Goal: Task Accomplishment & Management: Use online tool/utility

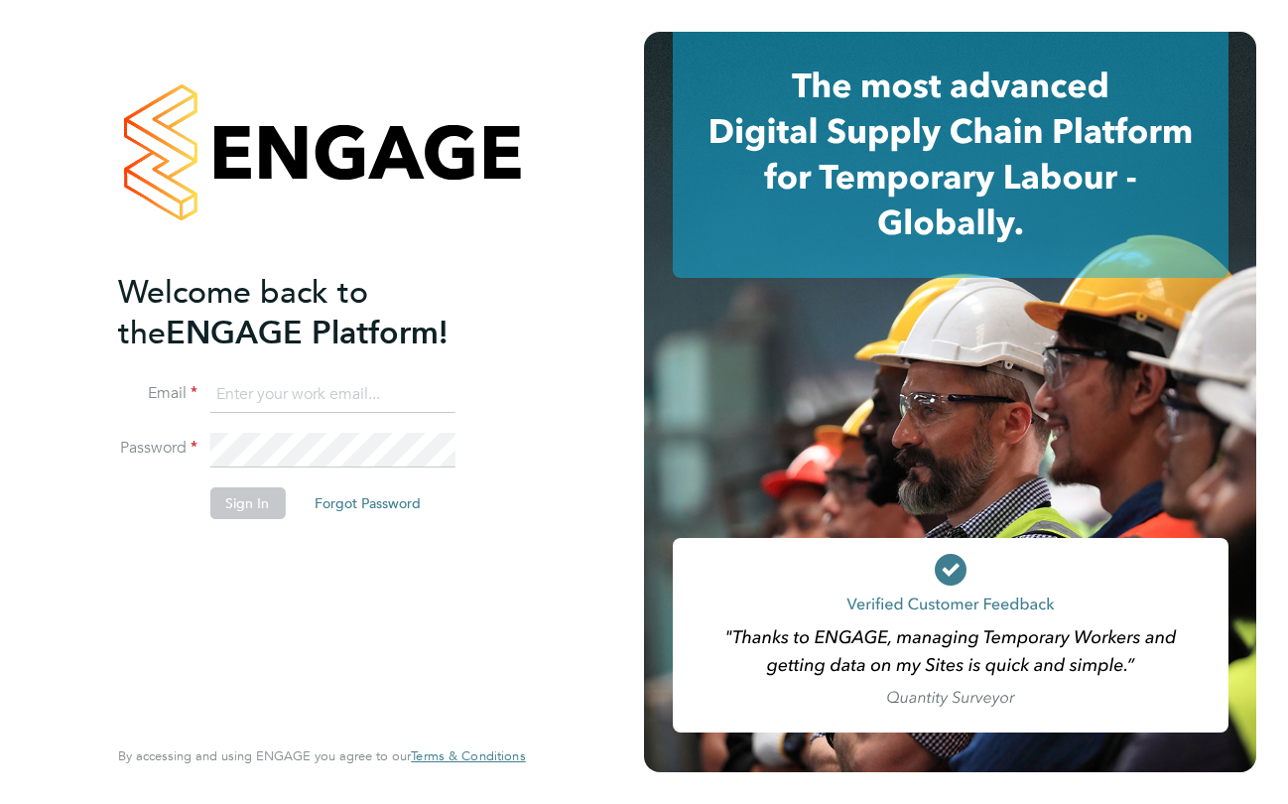
type input "panagiota.papadopoulou1@justice.gov.uk"
click at [455, 610] on div "Welcome back to the ENGAGE Platform! Email panagiota.papadopoulou1@justice.gov.…" at bounding box center [311, 501] width 387 height 458
click at [261, 509] on button "Sign In" at bounding box center [246, 503] width 75 height 32
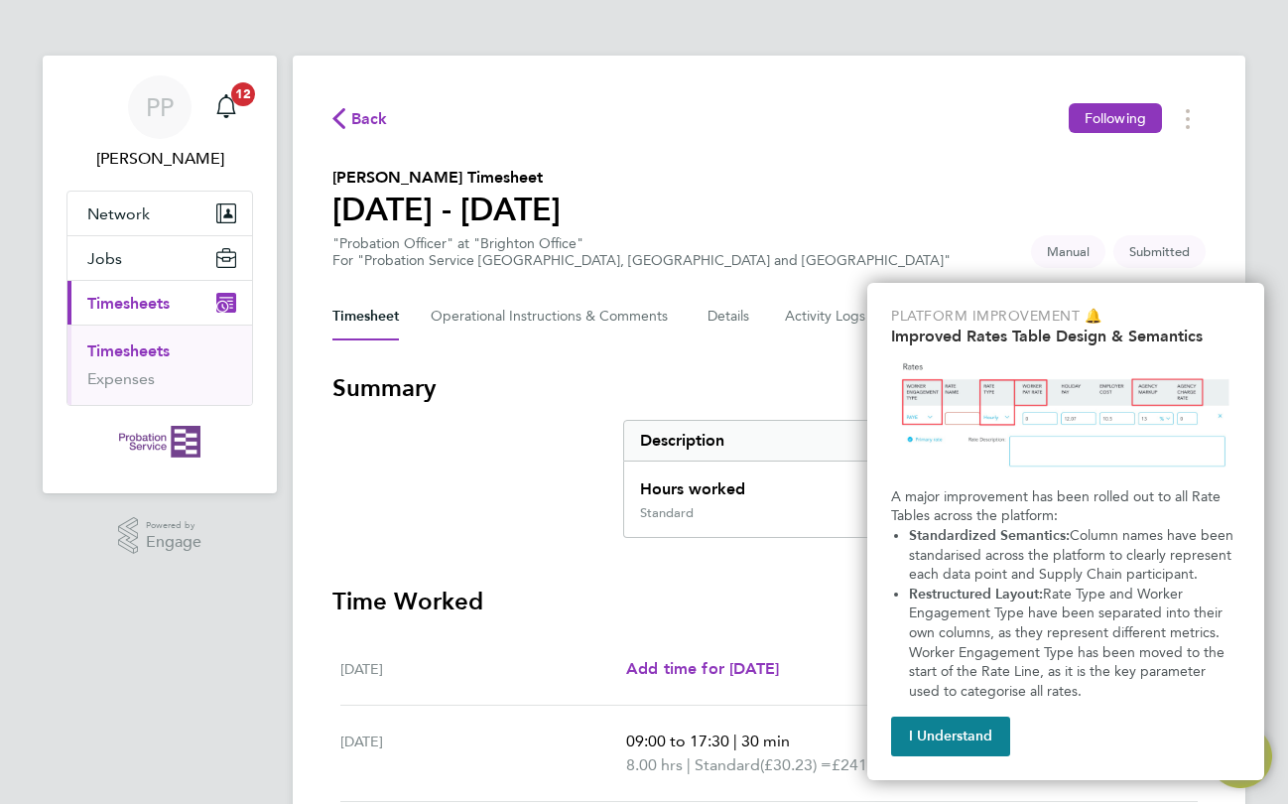
click at [994, 212] on section "[PERSON_NAME] Timesheet [DATE] - [DATE] "Probation Officer" at "Brighton Office…" at bounding box center [768, 217] width 873 height 103
click at [954, 739] on button "I Understand" at bounding box center [950, 736] width 119 height 40
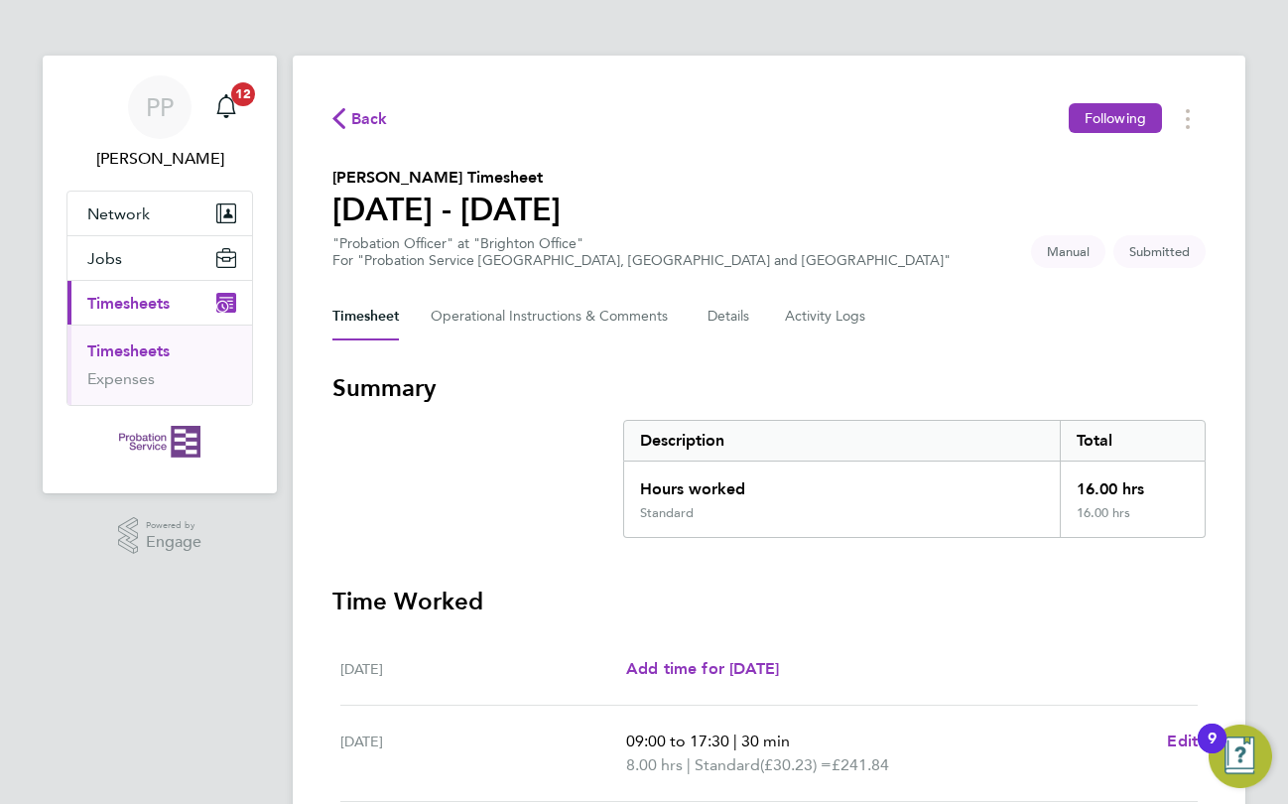
click at [919, 235] on section "[PERSON_NAME] Timesheet [DATE] - [DATE] "Probation Officer" at "Brighton Office…" at bounding box center [768, 217] width 873 height 103
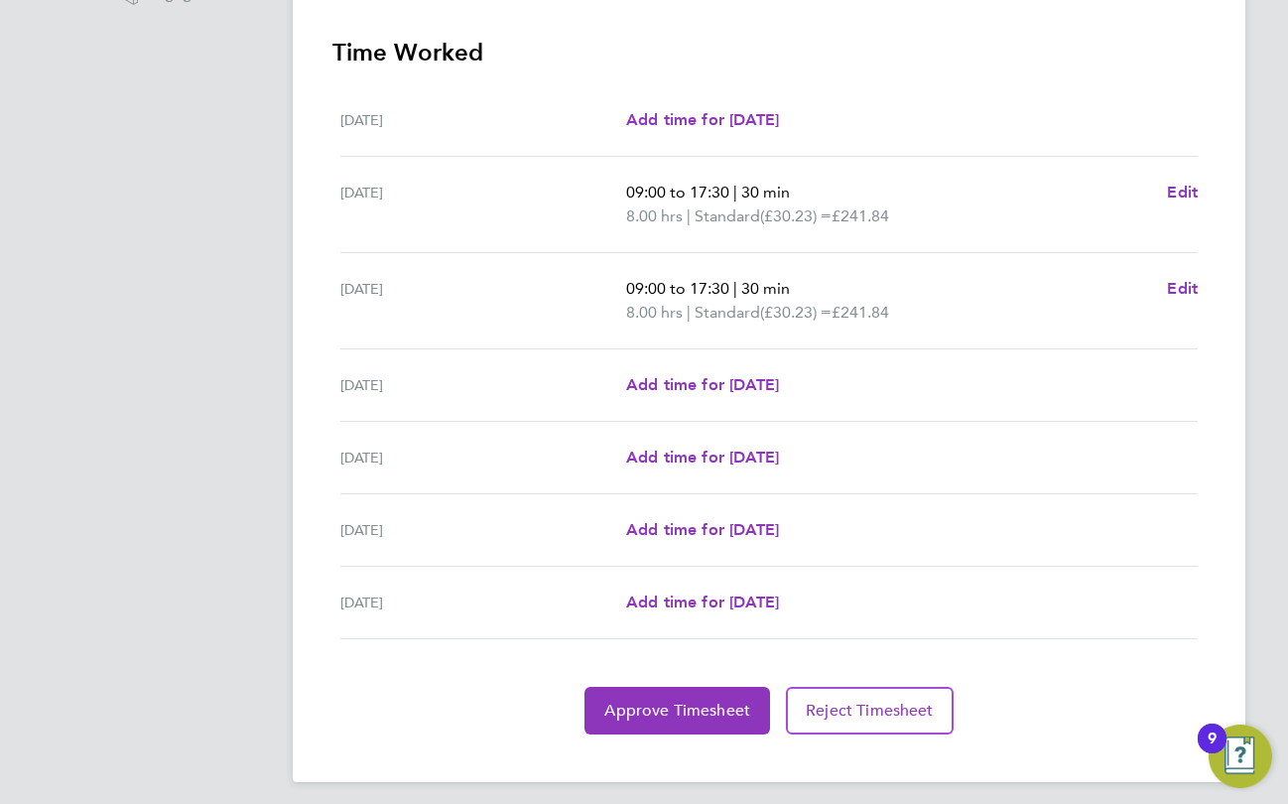
scroll to position [555, 0]
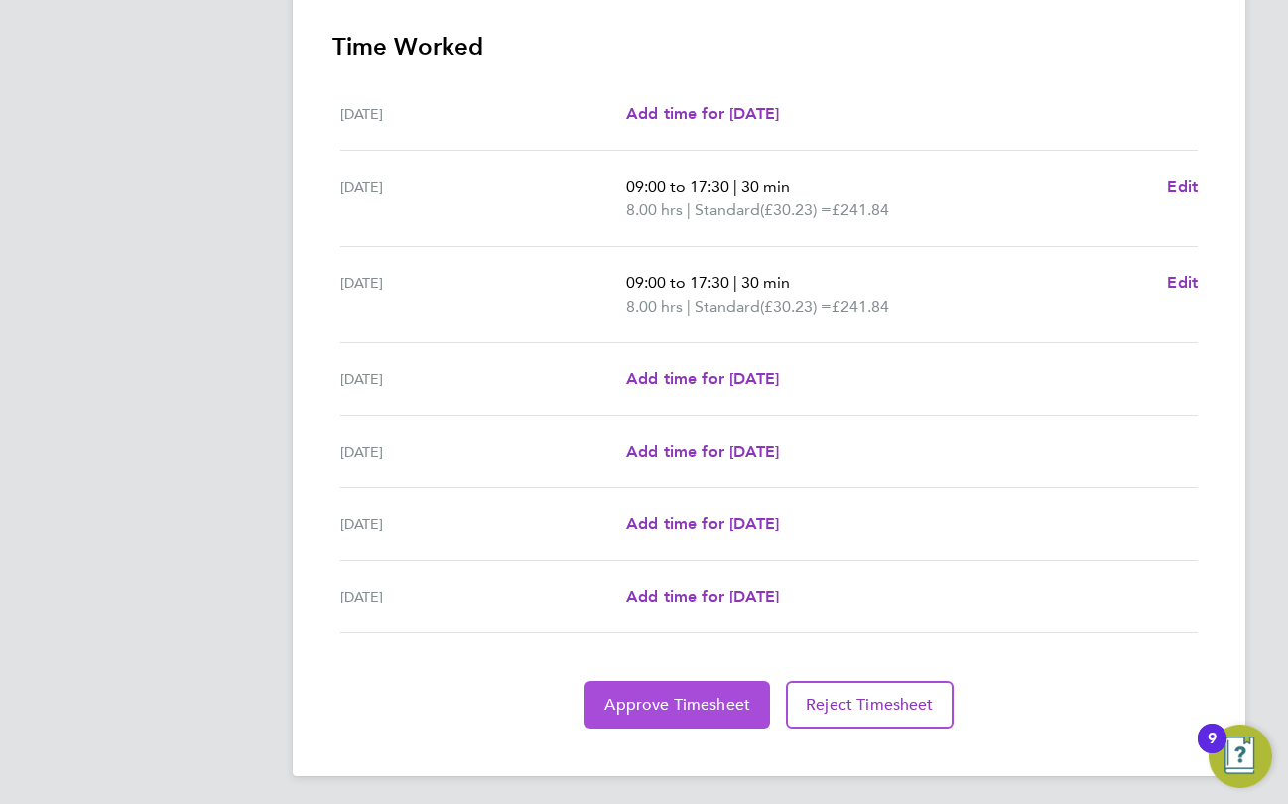
click at [718, 695] on span "Approve Timesheet" at bounding box center [677, 704] width 146 height 20
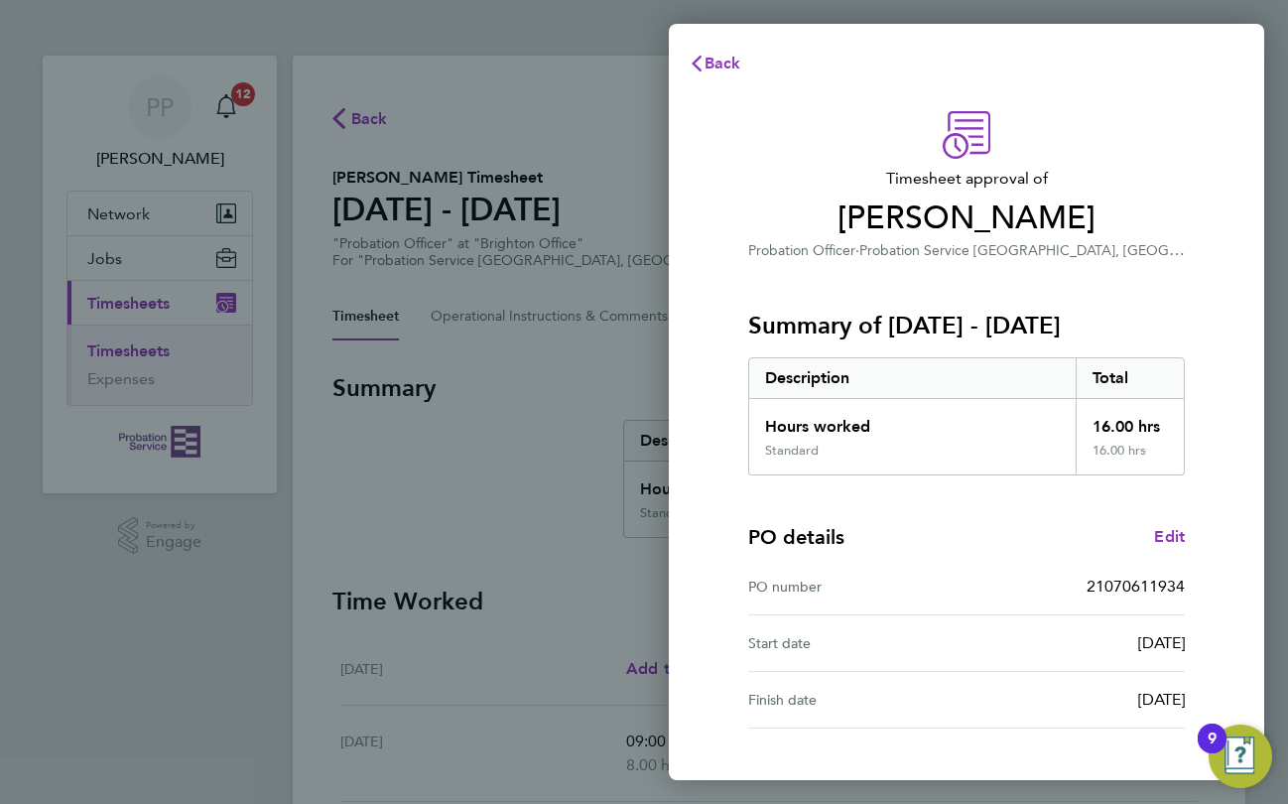
click at [950, 612] on div "PO number 21070611934" at bounding box center [966, 587] width 437 height 57
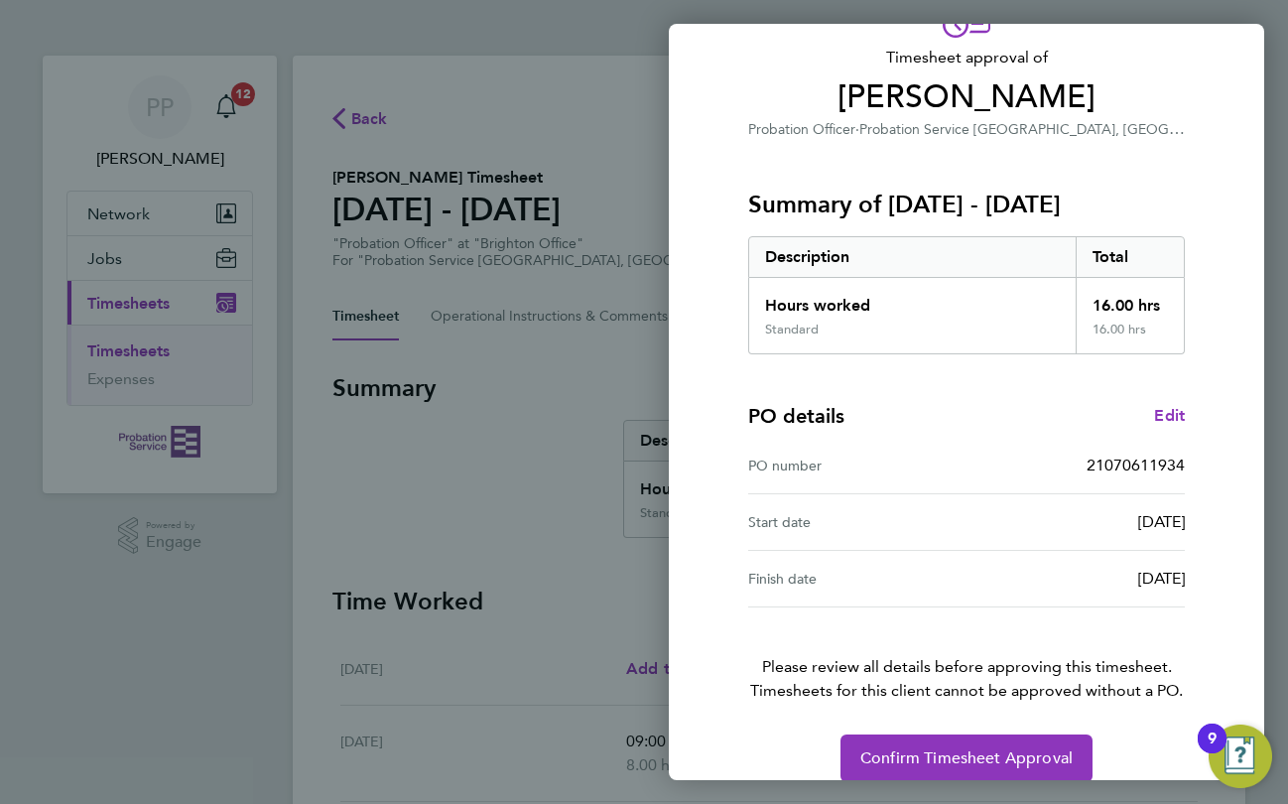
scroll to position [145, 0]
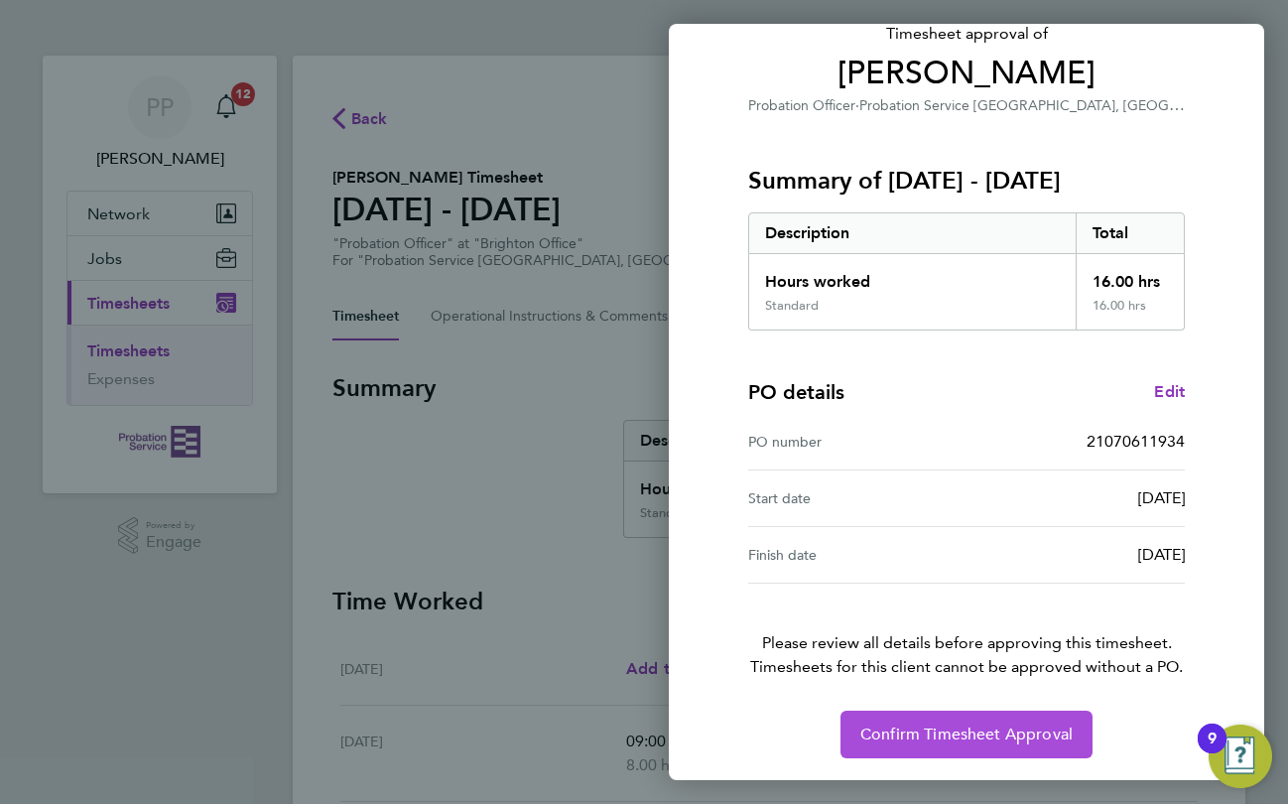
click at [952, 739] on span "Confirm Timesheet Approval" at bounding box center [966, 734] width 212 height 20
